Goal: Information Seeking & Learning: Learn about a topic

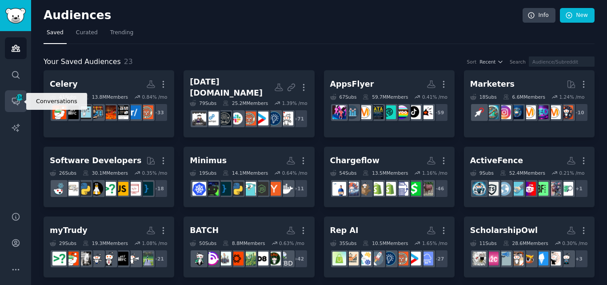
click at [15, 99] on icon "Sidebar" at bounding box center [15, 100] width 9 height 9
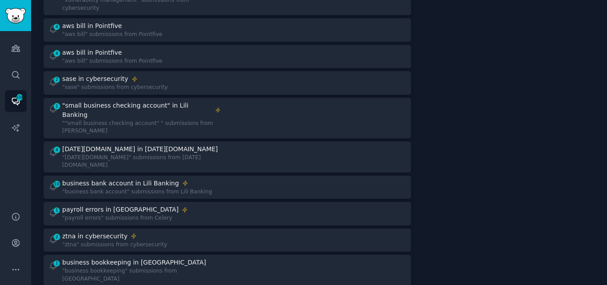
scroll to position [227, 0]
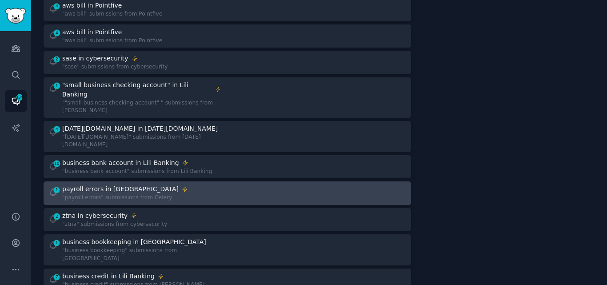
click at [122, 184] on div "payroll errors in [GEOGRAPHIC_DATA]" at bounding box center [120, 188] width 116 height 9
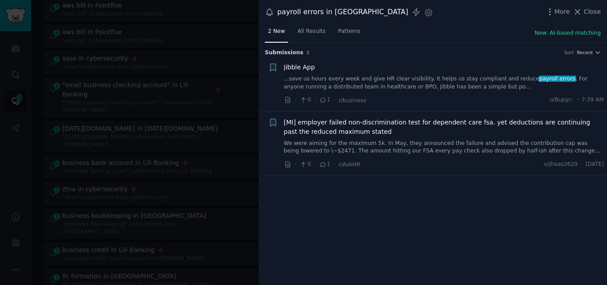
click at [482, 77] on link "...save us hours every week and give HR clear visibility. It helps us stay comp…" at bounding box center [444, 83] width 320 height 16
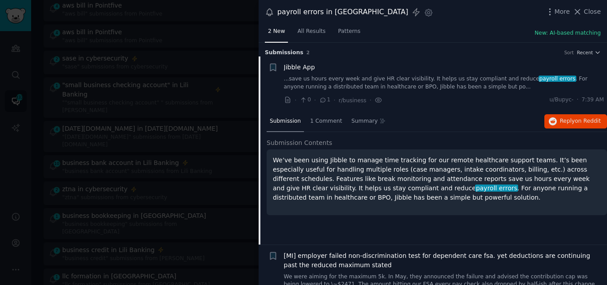
scroll to position [14, 0]
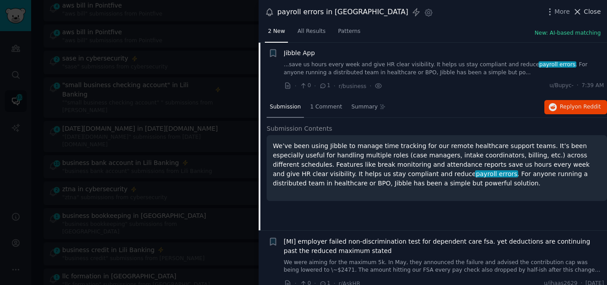
click at [582, 16] on icon at bounding box center [576, 11] width 9 height 9
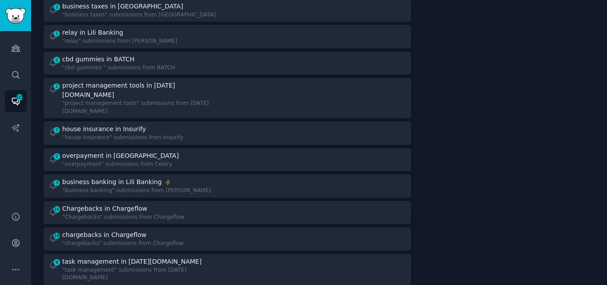
scroll to position [712, 0]
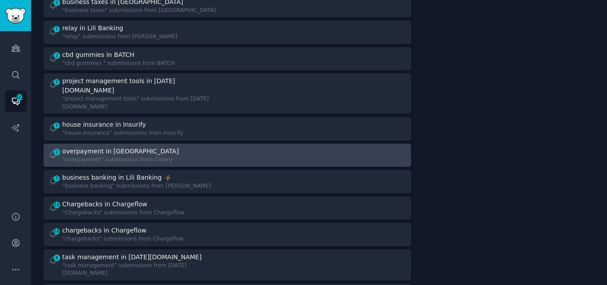
click at [176, 147] on div "2 overpayment in [GEOGRAPHIC_DATA] "overpayment" submissions from [GEOGRAPHIC_D…" at bounding box center [134, 155] width 173 height 17
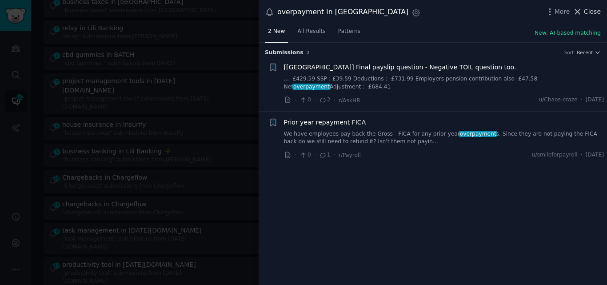
click at [589, 12] on span "Close" at bounding box center [592, 11] width 17 height 9
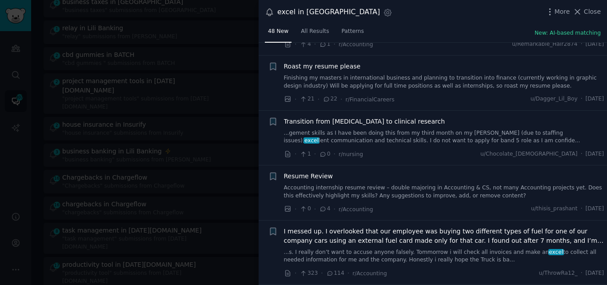
scroll to position [1243, 0]
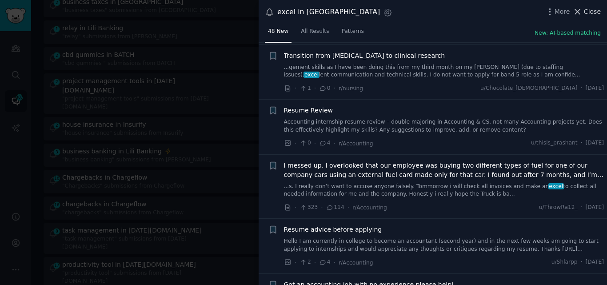
click at [588, 12] on span "Close" at bounding box center [592, 11] width 17 height 9
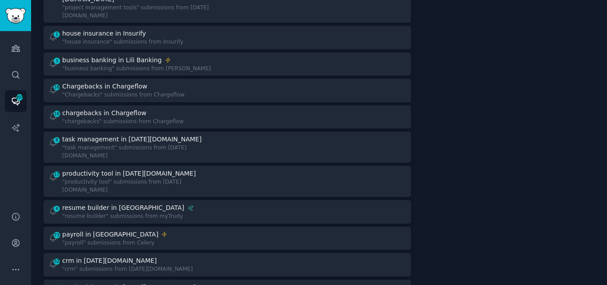
scroll to position [815, 0]
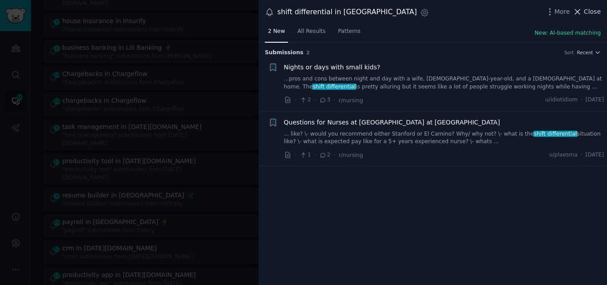
click at [582, 9] on icon at bounding box center [576, 11] width 9 height 9
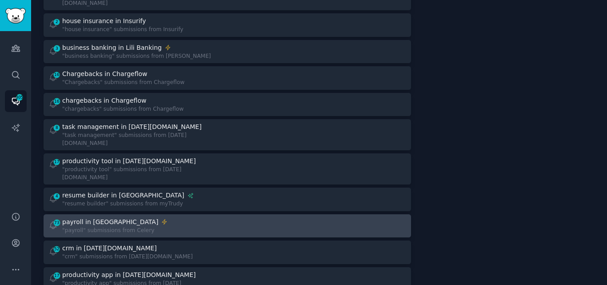
click at [106, 227] on div ""payroll" submissions from Celery" at bounding box center [114, 231] width 105 height 8
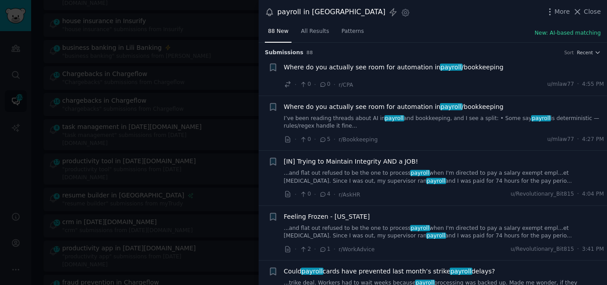
click at [336, 66] on span "Where do you actually see room for automation in payroll /bookkeeping" at bounding box center [394, 67] width 220 height 9
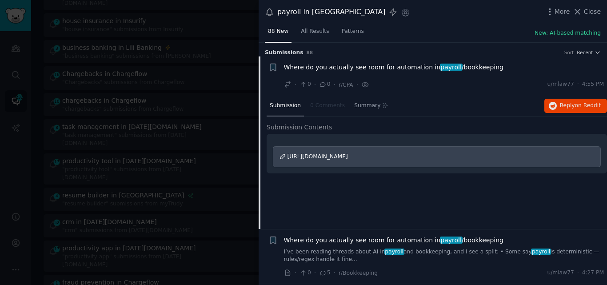
scroll to position [14, 0]
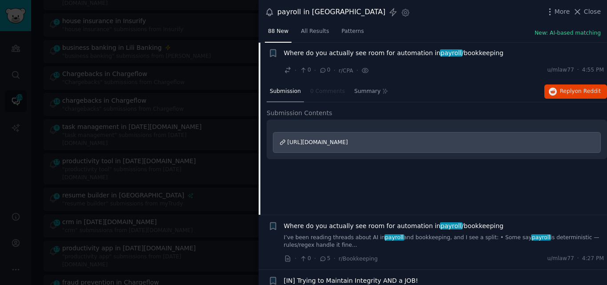
click at [348, 140] on span "[URL][DOMAIN_NAME]" at bounding box center [317, 142] width 60 height 6
click at [350, 51] on span "Where do you actually see room for automation in payroll /bookkeeping" at bounding box center [394, 52] width 220 height 9
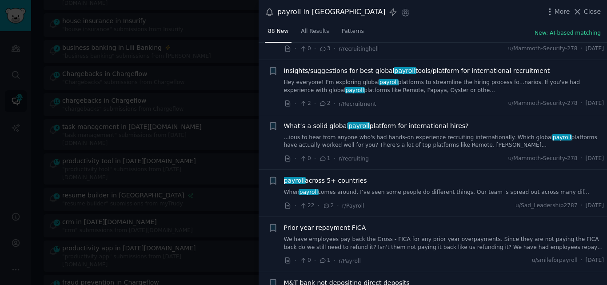
scroll to position [1620, 0]
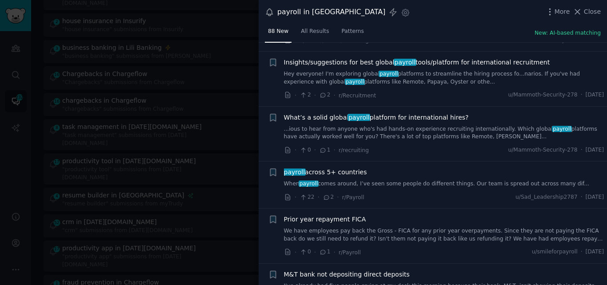
click at [436, 180] on link "When payroll comes around, I’ve seen some people do different things. Our team …" at bounding box center [444, 184] width 320 height 8
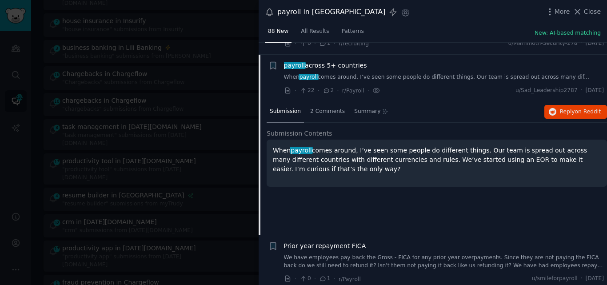
scroll to position [1731, 0]
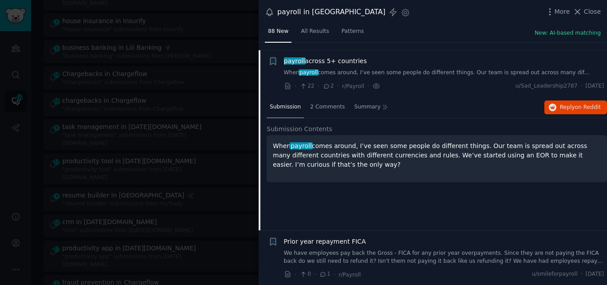
click at [302, 57] on span "payroll" at bounding box center [294, 60] width 23 height 7
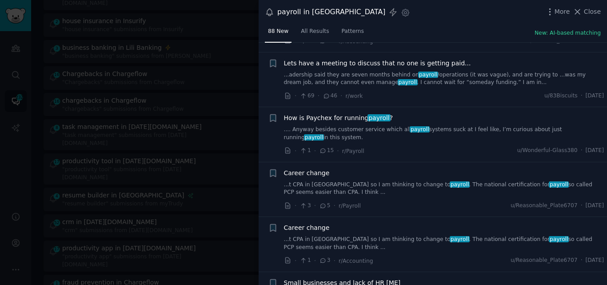
scroll to position [2263, 0]
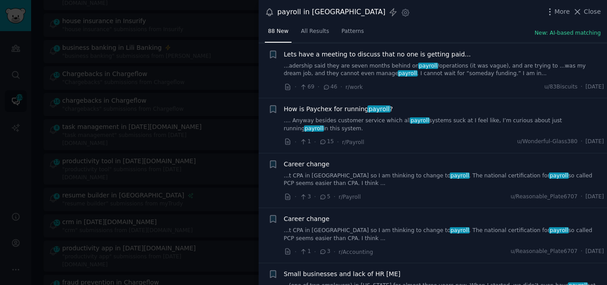
click at [344, 117] on link ".... Anyway besides customer service which all payroll systems suck at I feel l…" at bounding box center [444, 125] width 320 height 16
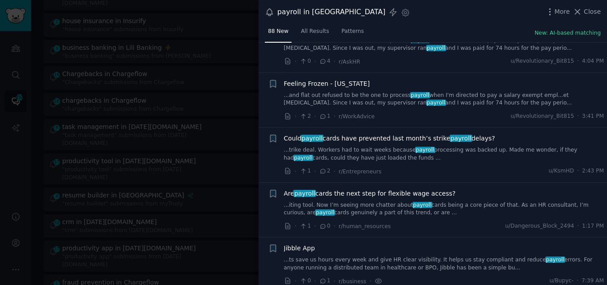
scroll to position [141, 0]
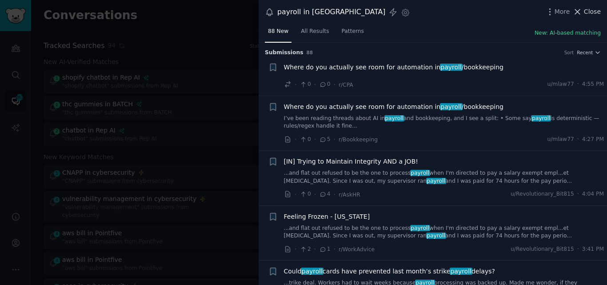
click at [584, 12] on button "Close" at bounding box center [586, 11] width 28 height 9
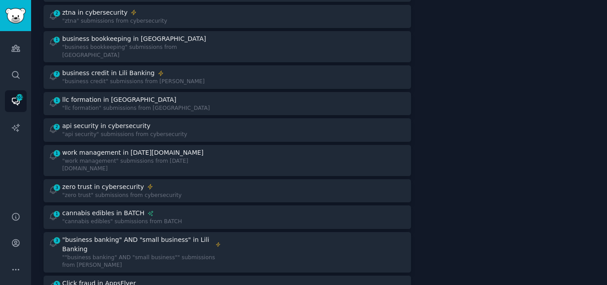
scroll to position [434, 0]
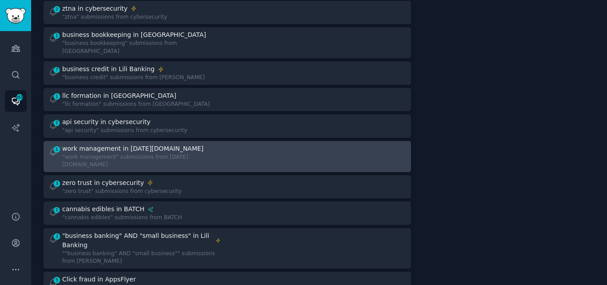
click at [125, 144] on div "work management in [DATE][DOMAIN_NAME]" at bounding box center [132, 148] width 141 height 9
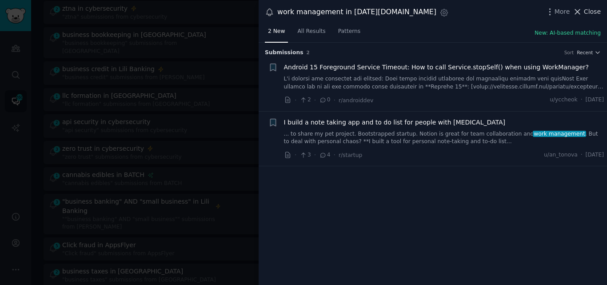
click at [588, 10] on span "Close" at bounding box center [592, 11] width 17 height 9
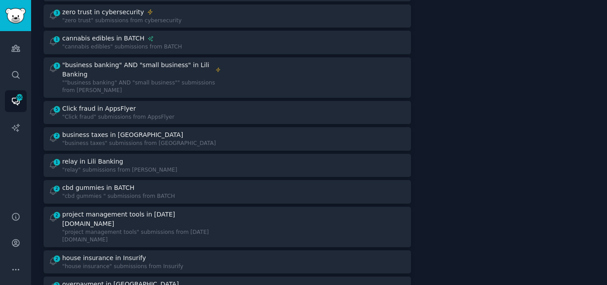
scroll to position [641, 0]
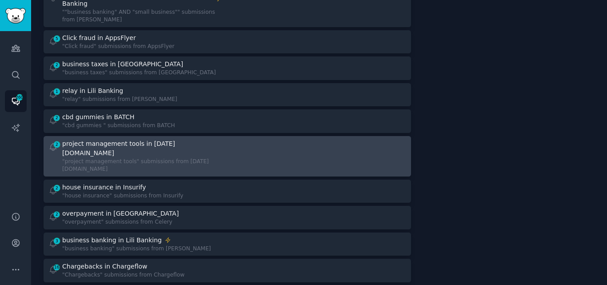
click at [138, 139] on div "project management tools in [DATE][DOMAIN_NAME]" at bounding box center [140, 148] width 157 height 19
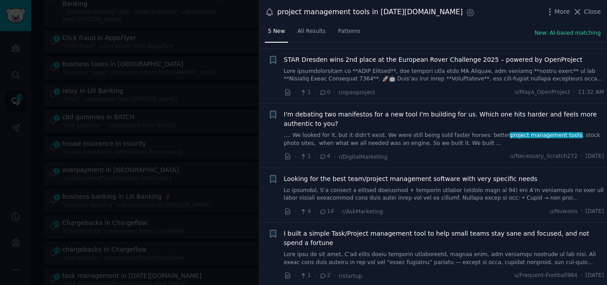
scroll to position [64, 0]
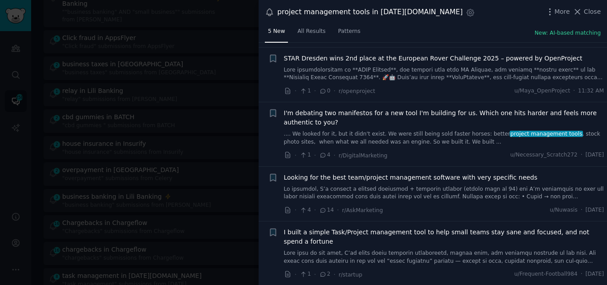
click at [459, 186] on link at bounding box center [444, 193] width 320 height 16
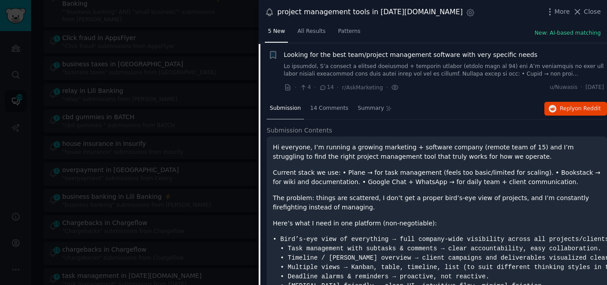
scroll to position [188, 0]
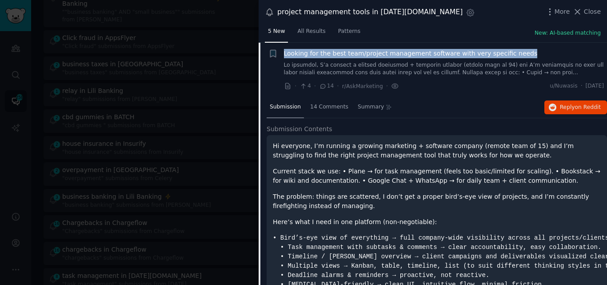
drag, startPoint x: 516, startPoint y: 53, endPoint x: 285, endPoint y: 52, distance: 231.0
click at [285, 52] on div "Looking for the best team/project management software with very specific needs" at bounding box center [444, 53] width 320 height 9
copy span "Looking for the best team/project management software with very specific needs"
click at [361, 53] on span "Looking for the best team/project management software with very specific needs" at bounding box center [411, 53] width 254 height 9
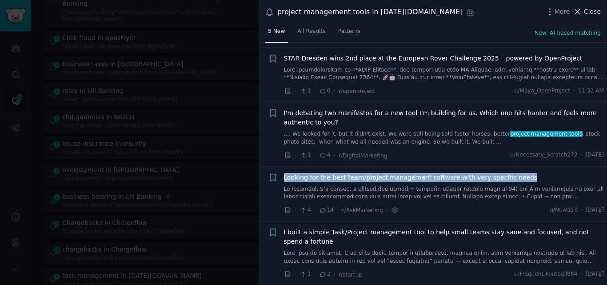
click at [582, 14] on icon at bounding box center [576, 11] width 9 height 9
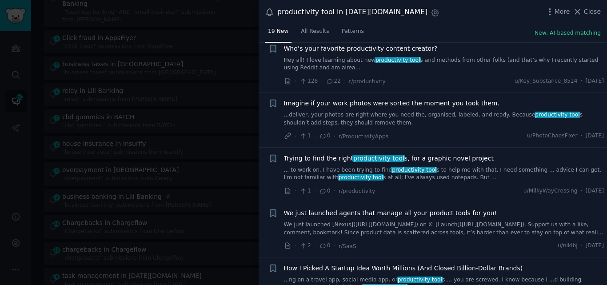
scroll to position [634, 0]
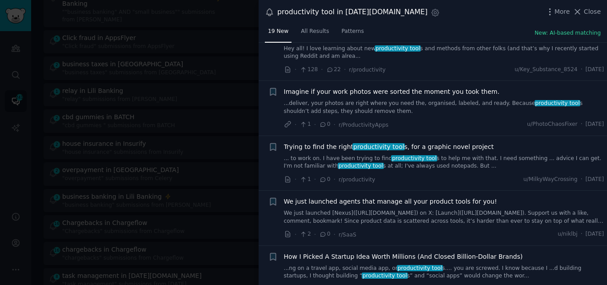
click at [372, 155] on link "... to work on. I have been trying to find productivity tool s to help me with …" at bounding box center [444, 163] width 320 height 16
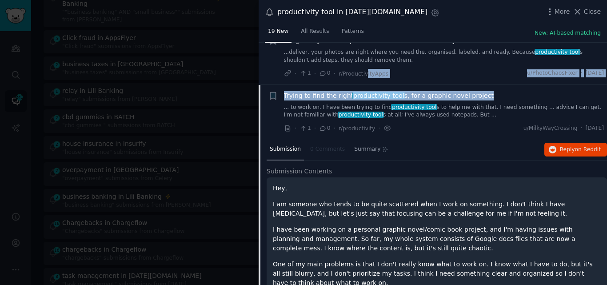
scroll to position [683, 0]
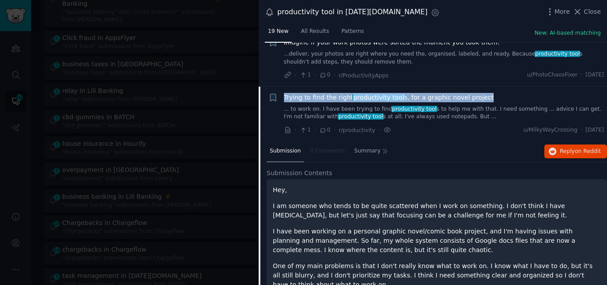
drag, startPoint x: 487, startPoint y: 54, endPoint x: 285, endPoint y: 71, distance: 203.3
click at [285, 93] on div "Trying to find the right productivity tool s, for a graphic novel project" at bounding box center [444, 97] width 320 height 9
copy span "Trying to find the right productivity tool s, for a graphic novel project"
click at [410, 93] on span "Trying to find the right productivity tool s, for a graphic novel project" at bounding box center [389, 97] width 210 height 9
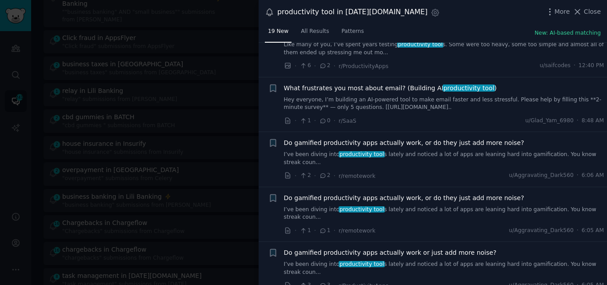
scroll to position [21, 0]
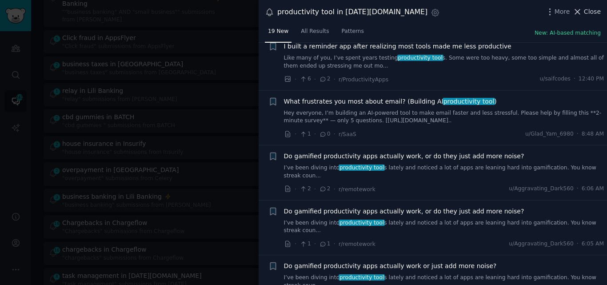
click at [581, 11] on icon at bounding box center [576, 11] width 9 height 9
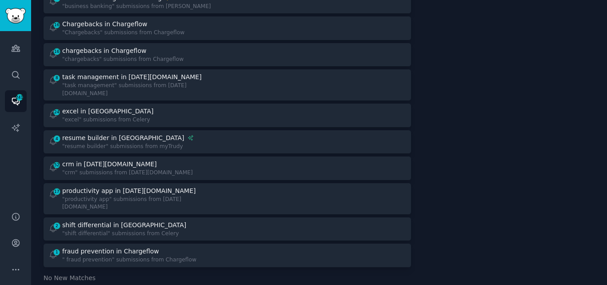
scroll to position [856, 0]
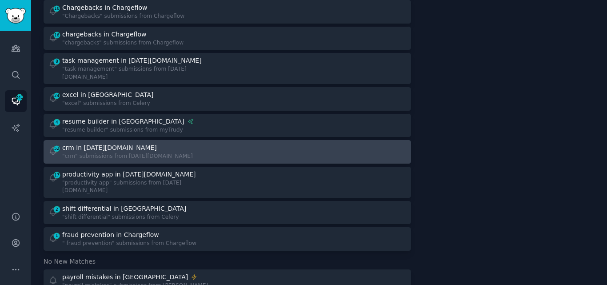
click at [104, 152] on div ""crm" submissions from [DATE][DOMAIN_NAME]" at bounding box center [127, 156] width 131 height 8
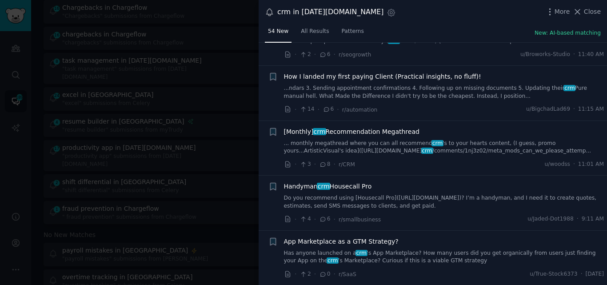
scroll to position [325, 0]
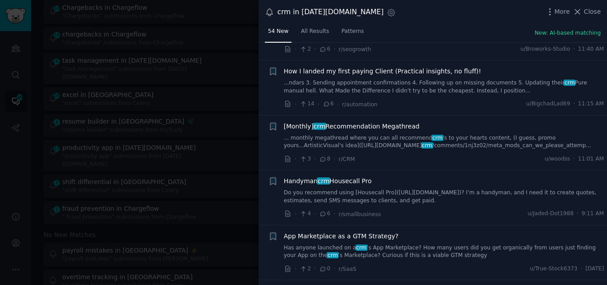
click at [379, 138] on link "... monthly megathread where you can all recommend crm 's to your hearts conten…" at bounding box center [444, 142] width 320 height 16
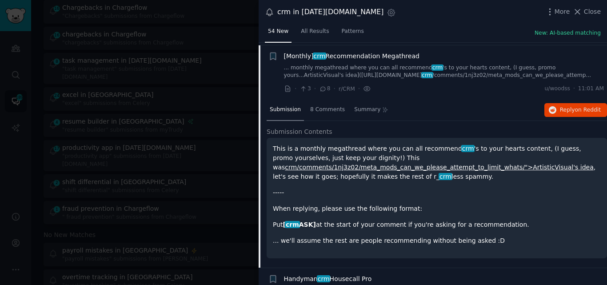
scroll to position [398, 0]
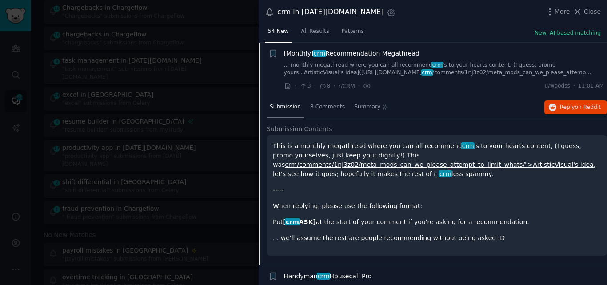
click at [351, 54] on span "[Monthly] crm Recommendation Megathread" at bounding box center [351, 53] width 135 height 9
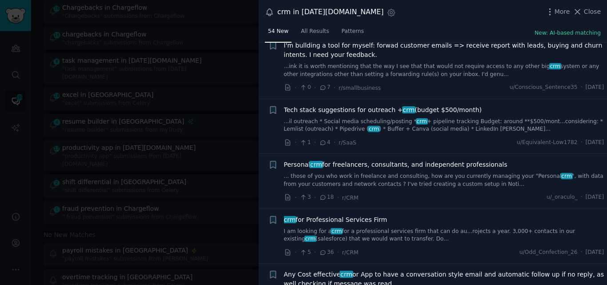
scroll to position [695, 0]
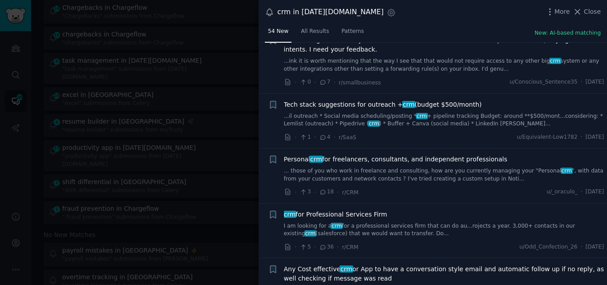
click at [445, 119] on link "...il outreach * Social media scheduling/posting * crm + pipeline tracking Budg…" at bounding box center [444, 120] width 320 height 16
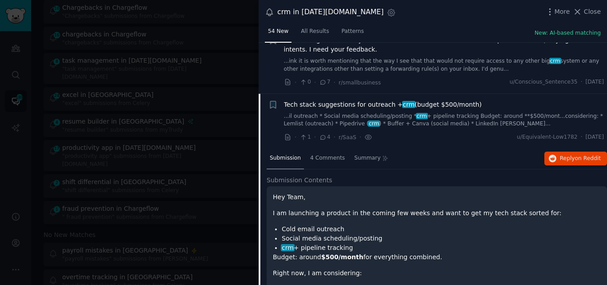
scroll to position [746, 0]
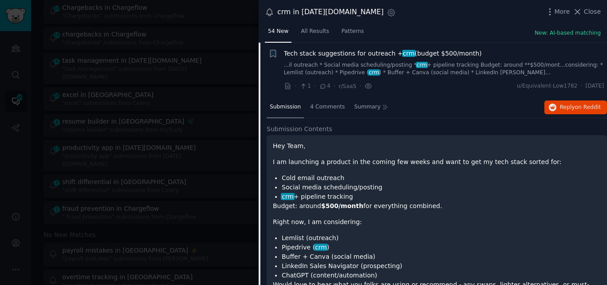
click at [362, 53] on span "Tech stack suggestions for outreach + crm (budget $500/month)" at bounding box center [383, 53] width 198 height 9
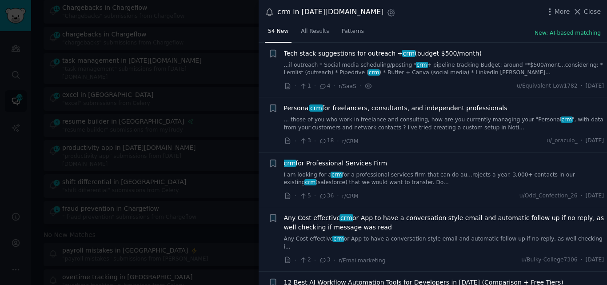
click at [379, 122] on link "... those of you who work in freelance and consulting, how are you currently ma…" at bounding box center [444, 124] width 320 height 16
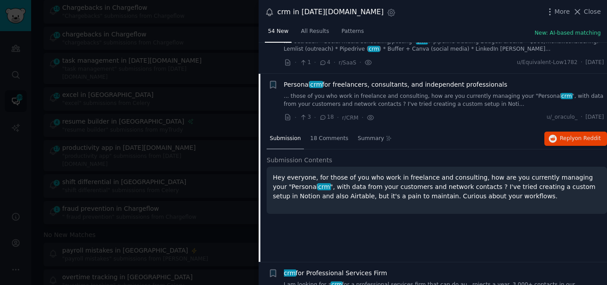
scroll to position [767, 0]
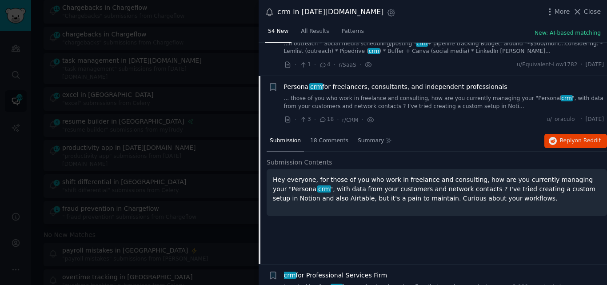
drag, startPoint x: 494, startPoint y: 52, endPoint x: 284, endPoint y: 85, distance: 213.1
click at [284, 85] on div "Personal crm for freelancers, consultants, and independent professionals" at bounding box center [444, 86] width 320 height 9
copy span "Personal crm for freelancers, consultants, and independent professionals"
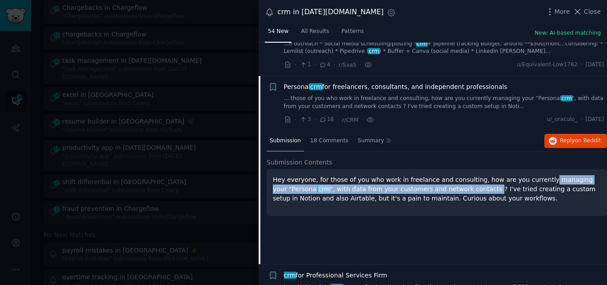
drag, startPoint x: 524, startPoint y: 181, endPoint x: 434, endPoint y: 190, distance: 90.2
click at [434, 190] on p "Hey everyone, for those of you who work in freelance and consulting, how are yo…" at bounding box center [437, 189] width 328 height 28
copy p "managing your "Personal crm ", with data from your customers and network contac…"
